Goal: Find specific page/section: Find specific page/section

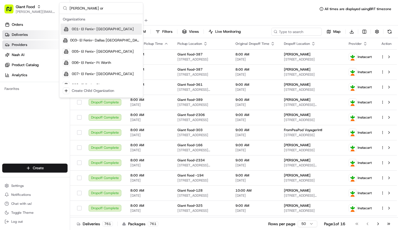
type input "[PERSON_NAME] org"
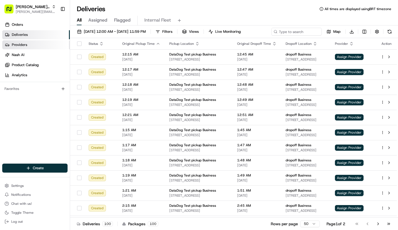
click at [37, 46] on link "Providers" at bounding box center [36, 44] width 68 height 9
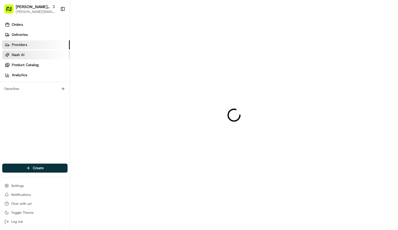
click at [38, 59] on link "Nash AI" at bounding box center [36, 54] width 68 height 9
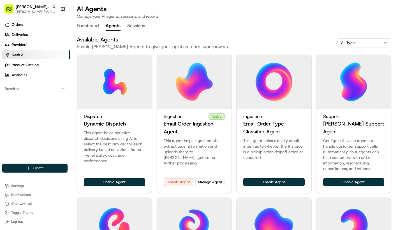
click at [114, 26] on button "Agents" at bounding box center [113, 26] width 15 height 10
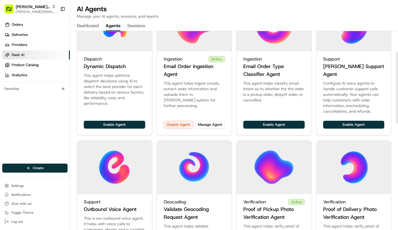
scroll to position [57, 0]
